Goal: Navigation & Orientation: Understand site structure

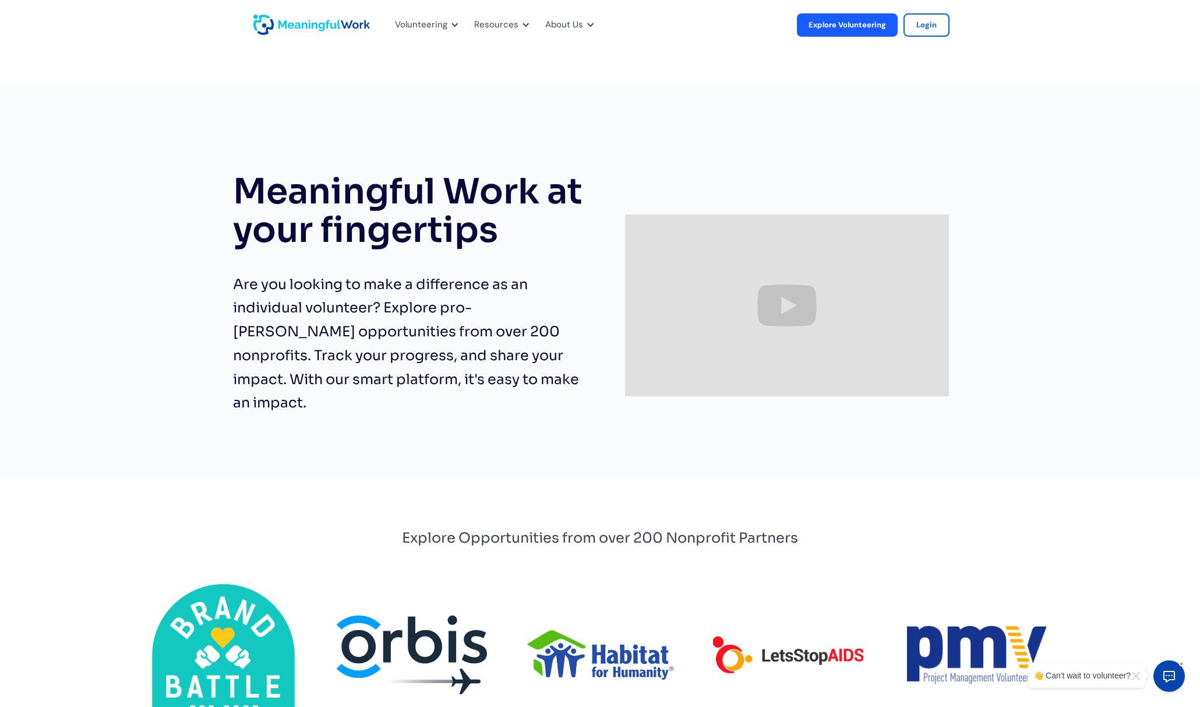
click at [327, 27] on img "home" at bounding box center [311, 25] width 117 height 20
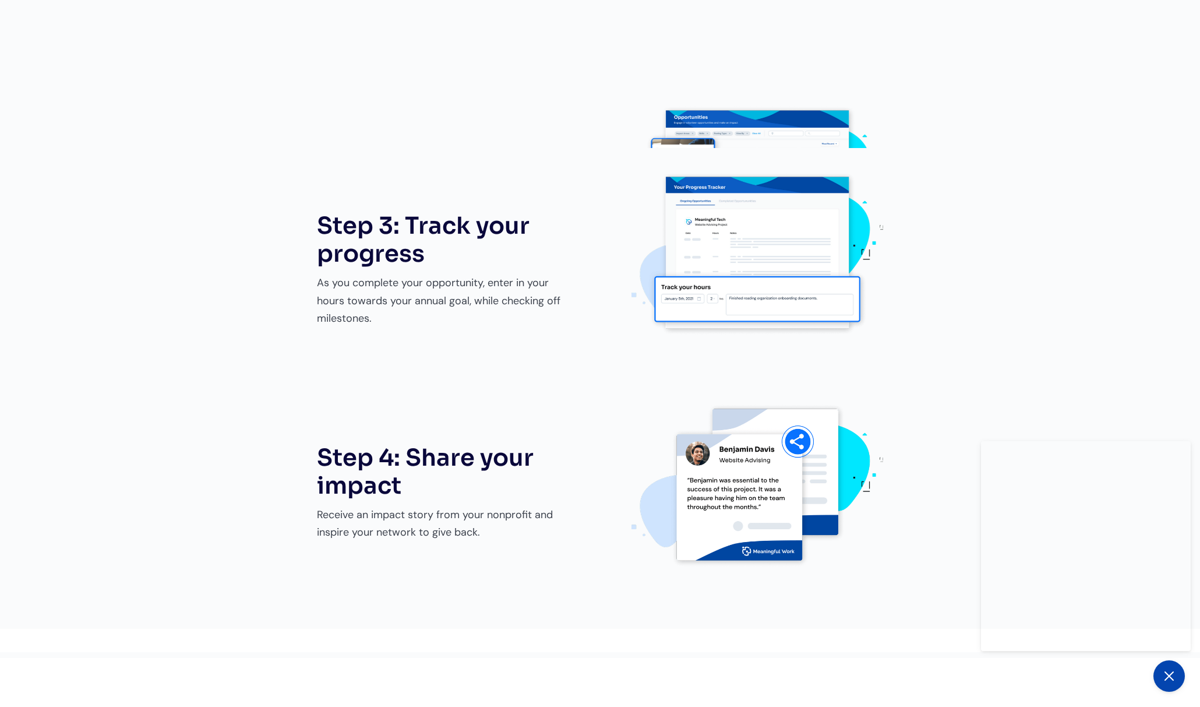
scroll to position [1289, 0]
